Goal: Task Accomplishment & Management: Manage account settings

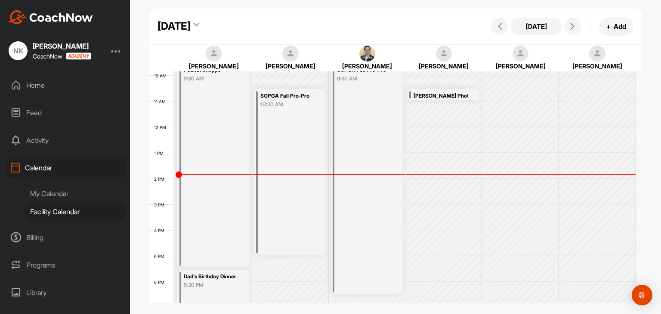
scroll to position [255, 0]
click at [191, 21] on div "[DATE]" at bounding box center [173, 26] width 33 height 15
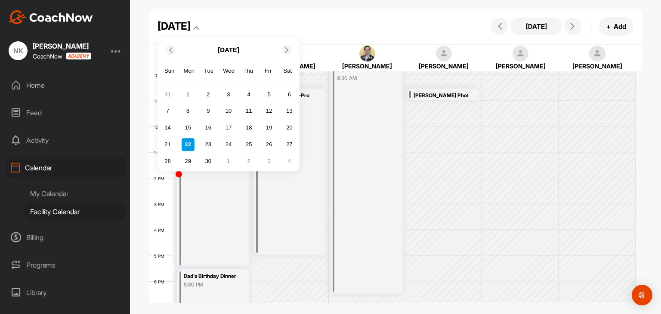
click at [287, 50] on icon at bounding box center [287, 50] width 6 height 6
click at [191, 110] on div "6" at bounding box center [188, 111] width 13 height 13
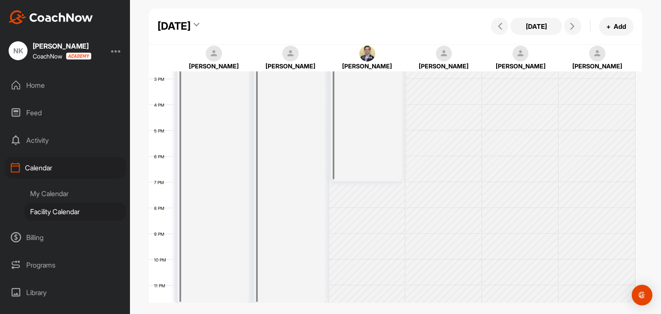
scroll to position [382, 0]
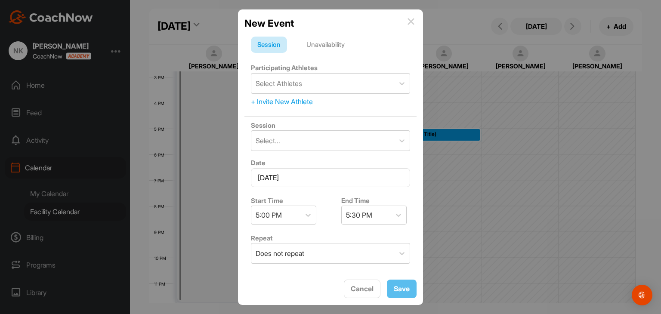
click at [326, 40] on div "Unavailability" at bounding box center [325, 45] width 51 height 16
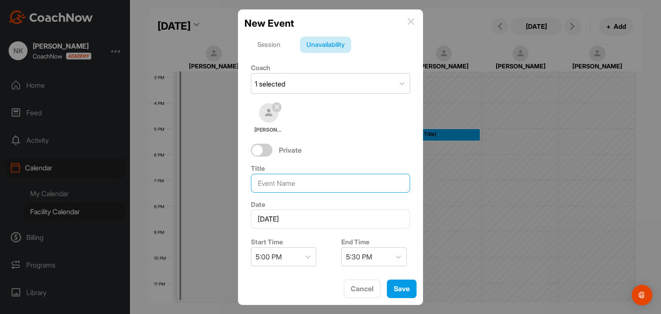
click at [276, 176] on input at bounding box center [330, 183] width 159 height 19
type input "[PERSON_NAME] Photos"
click at [402, 285] on span "Save" at bounding box center [402, 288] width 16 height 9
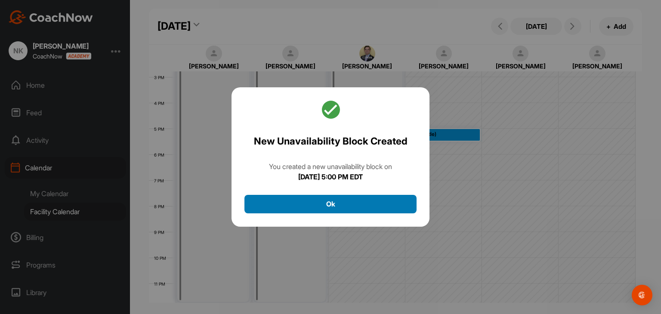
click at [348, 202] on button "Ok" at bounding box center [330, 204] width 172 height 19
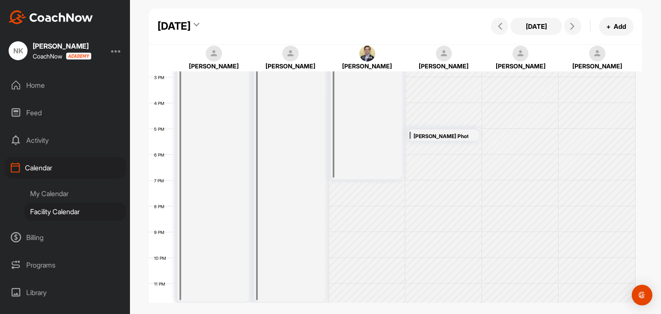
click at [191, 20] on div "[DATE]" at bounding box center [173, 26] width 33 height 15
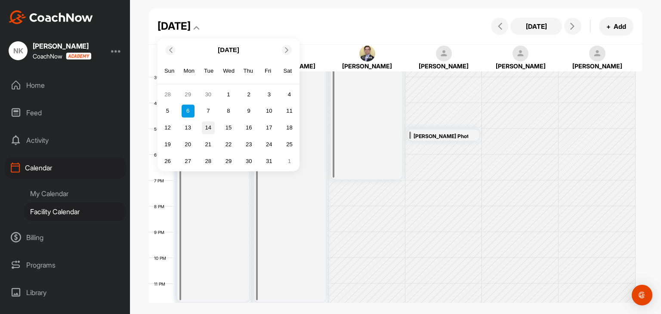
click at [212, 122] on div "14" at bounding box center [208, 127] width 13 height 13
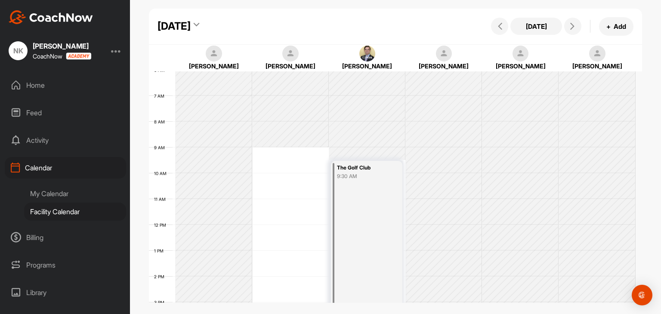
scroll to position [158, 0]
click at [191, 23] on div "[DATE]" at bounding box center [173, 26] width 33 height 15
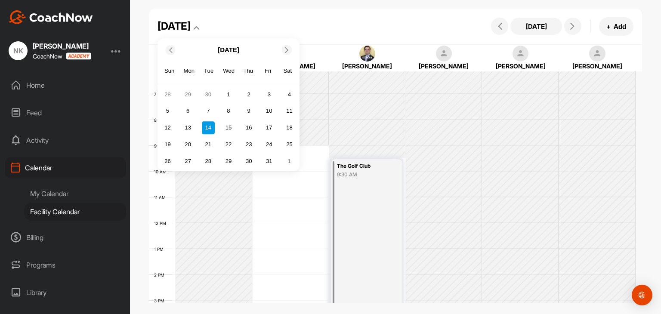
click at [171, 50] on icon at bounding box center [170, 50] width 6 height 6
click at [188, 158] on div "29" at bounding box center [188, 161] width 13 height 13
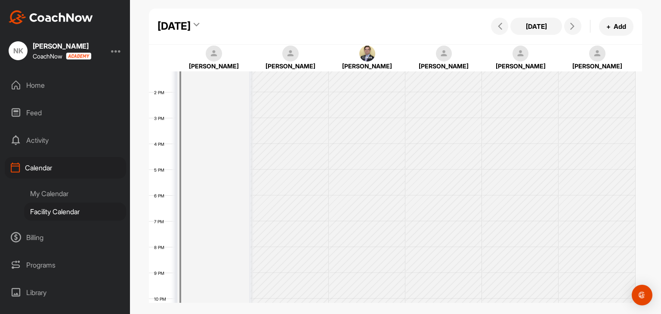
scroll to position [341, 0]
click at [191, 25] on div "[DATE]" at bounding box center [173, 26] width 33 height 15
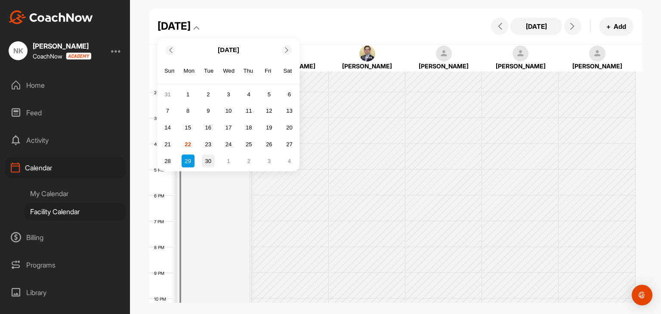
click at [210, 162] on div "30" at bounding box center [208, 161] width 13 height 13
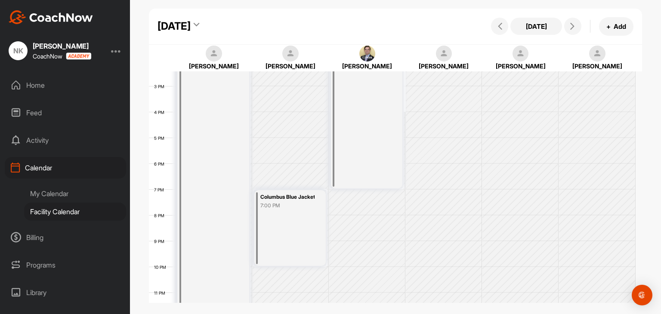
scroll to position [380, 0]
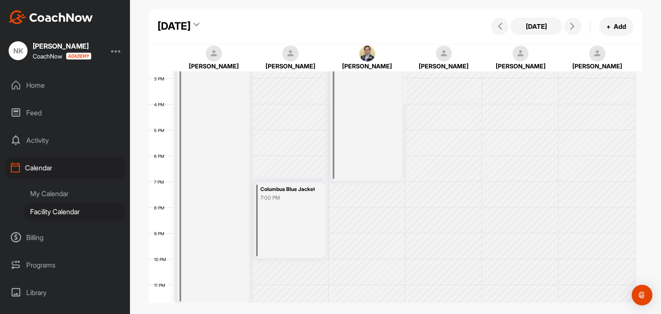
click at [191, 30] on div "[DATE]" at bounding box center [173, 26] width 33 height 15
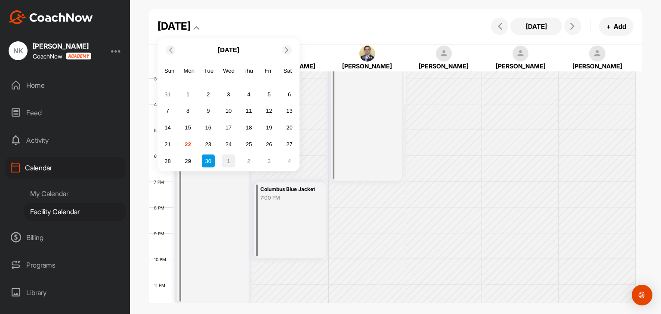
click at [225, 165] on div "1" at bounding box center [228, 161] width 13 height 13
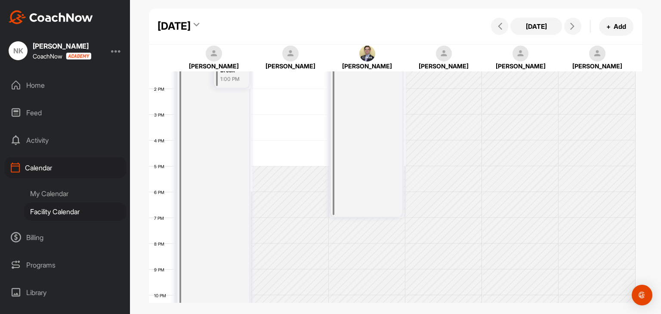
scroll to position [213, 0]
